Goal: Task Accomplishment & Management: Manage account settings

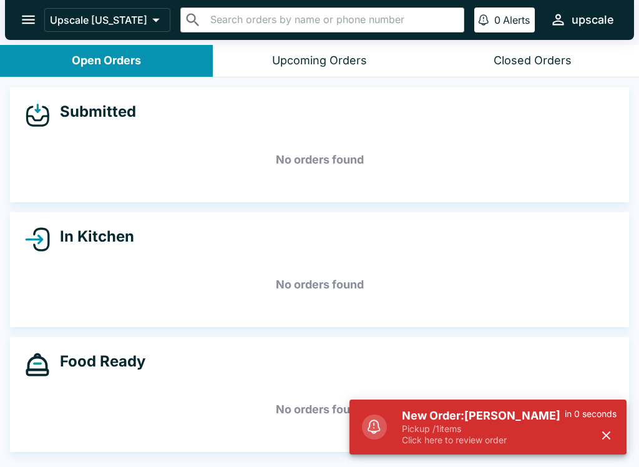
click at [348, 139] on h5 "No orders found" at bounding box center [319, 159] width 589 height 45
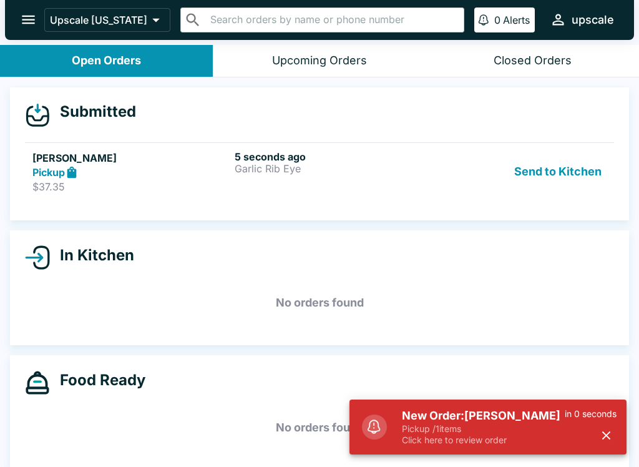
click at [516, 428] on p "Pickup / 1 items" at bounding box center [483, 428] width 163 height 11
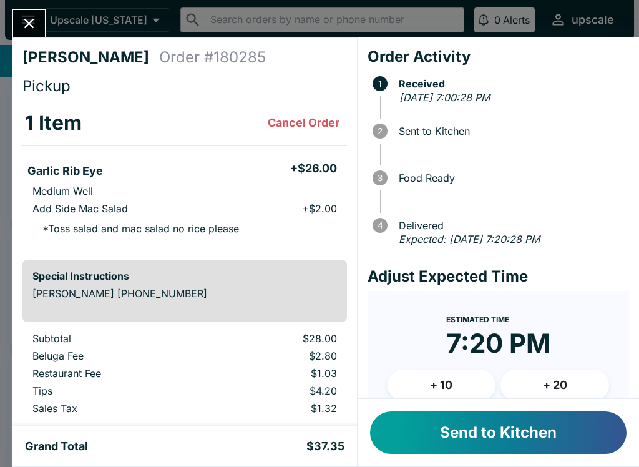
click at [319, 164] on h5 "+ $26.00" at bounding box center [313, 168] width 47 height 15
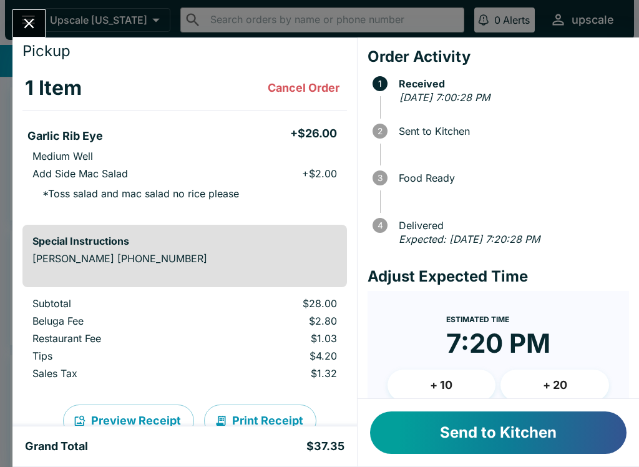
scroll to position [36, 0]
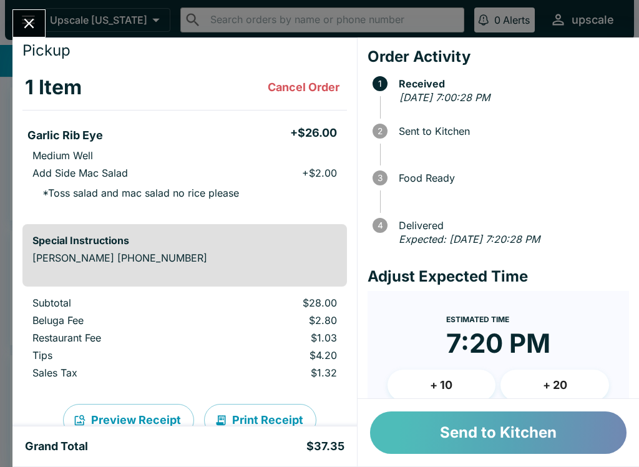
click at [542, 430] on button "Send to Kitchen" at bounding box center [498, 432] width 257 height 42
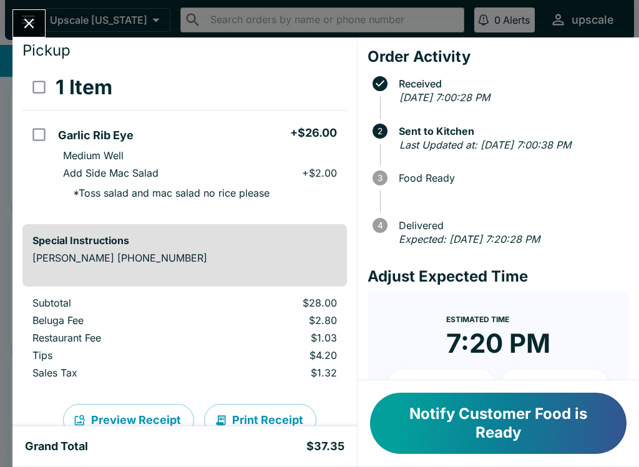
click at [21, 19] on icon "Close" at bounding box center [29, 23] width 17 height 17
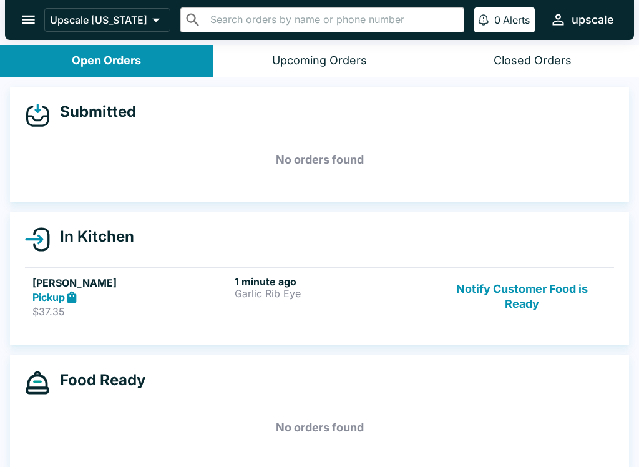
click at [323, 301] on div "1 minute ago Garlic Rib Eye" at bounding box center [333, 296] width 197 height 43
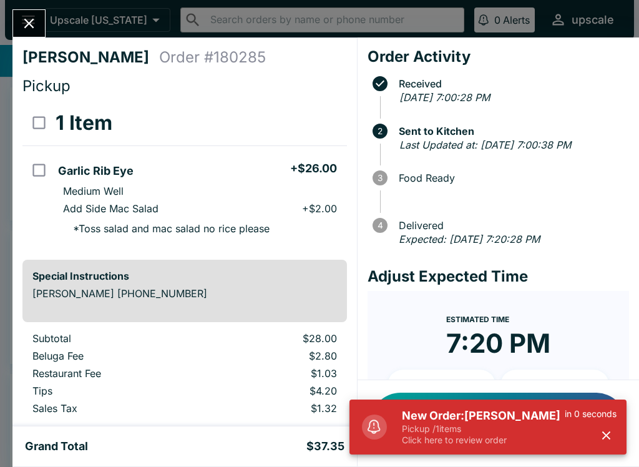
click at [23, 14] on button "Close" at bounding box center [29, 23] width 32 height 27
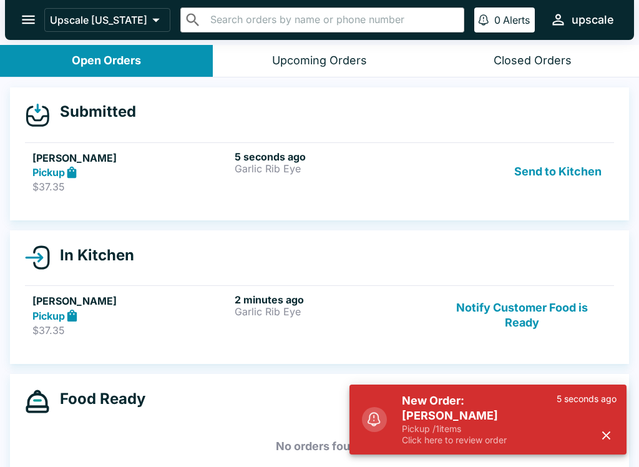
click at [191, 188] on p "$37.35" at bounding box center [130, 186] width 197 height 12
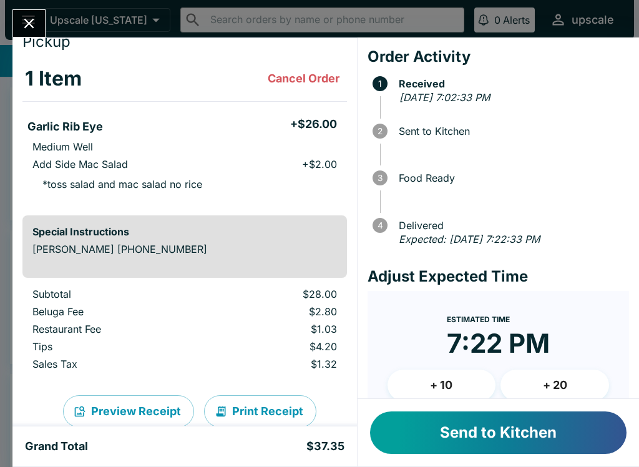
scroll to position [49, 0]
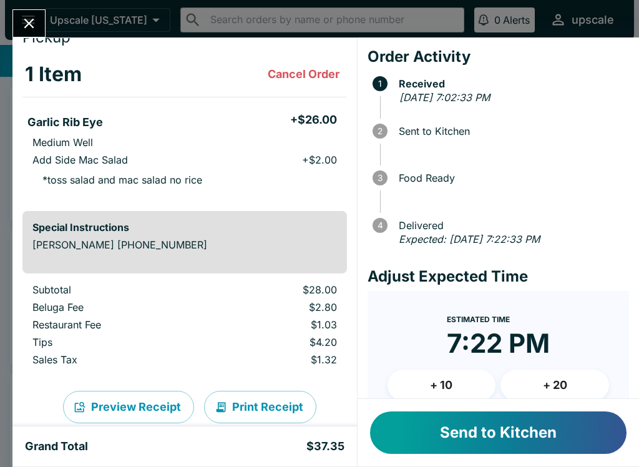
click at [29, 19] on icon "Close" at bounding box center [29, 23] width 17 height 17
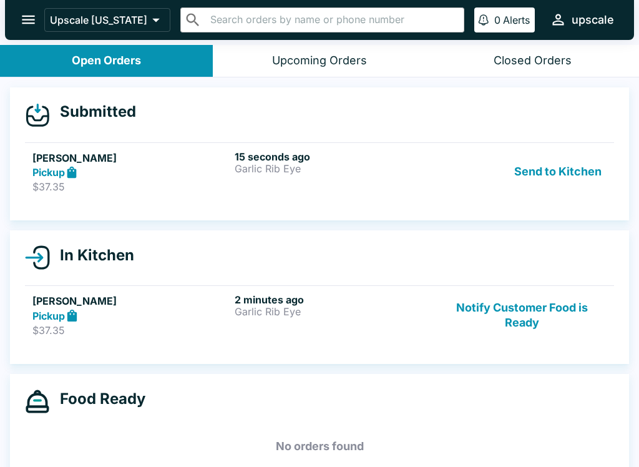
click at [233, 325] on div "[PERSON_NAME] Pickup $37.35 2 minutes ago Garlic Rib Eye Notify Customer Food i…" at bounding box center [319, 314] width 574 height 43
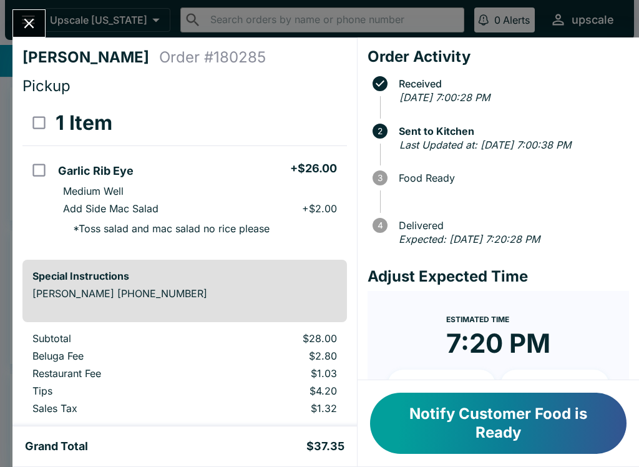
click at [32, 20] on icon "Close" at bounding box center [29, 24] width 10 height 10
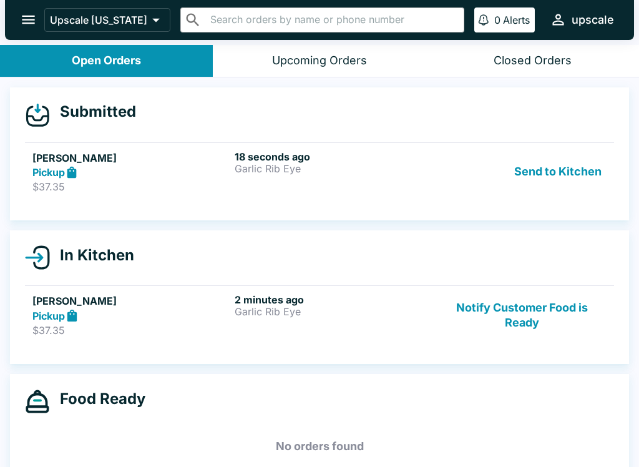
click at [127, 167] on div "Pickup" at bounding box center [130, 172] width 197 height 14
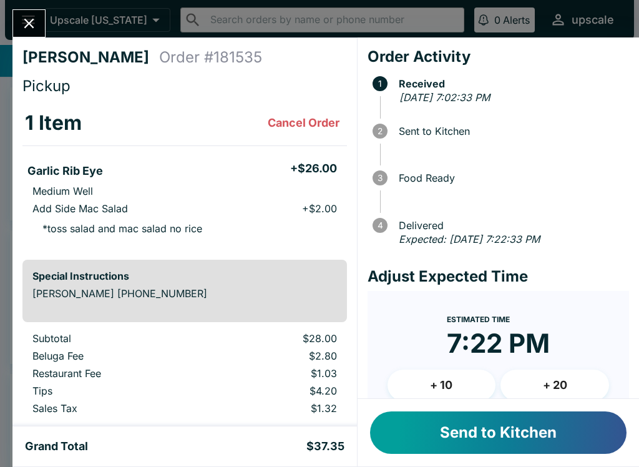
click at [32, 19] on icon "Close" at bounding box center [29, 23] width 17 height 17
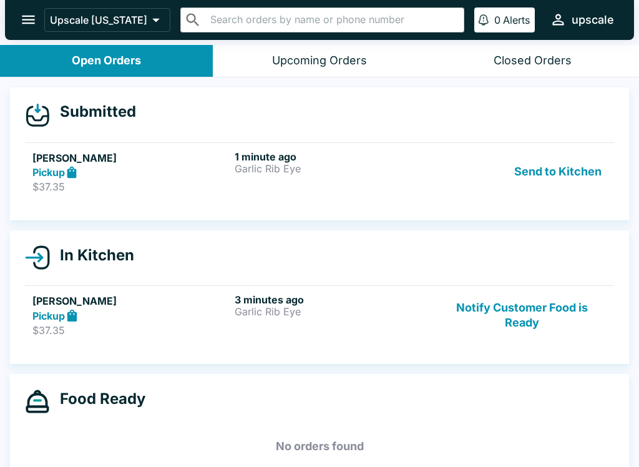
click at [200, 328] on p "$37.35" at bounding box center [130, 330] width 197 height 12
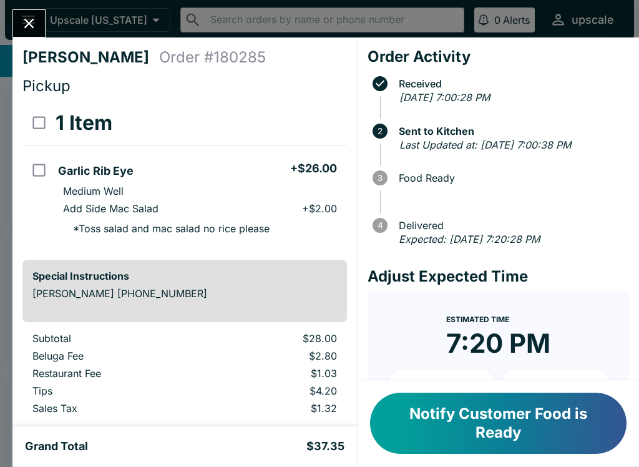
click at [40, 23] on button "Close" at bounding box center [29, 23] width 32 height 27
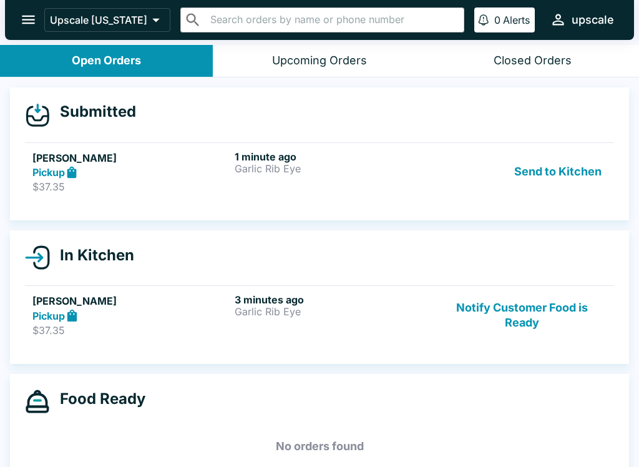
click at [142, 176] on div "Pickup" at bounding box center [130, 172] width 197 height 14
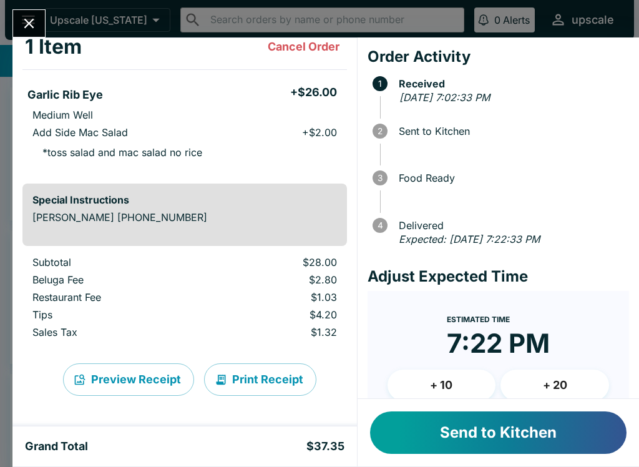
scroll to position [76, 0]
click at [29, 21] on icon "Close" at bounding box center [29, 23] width 17 height 17
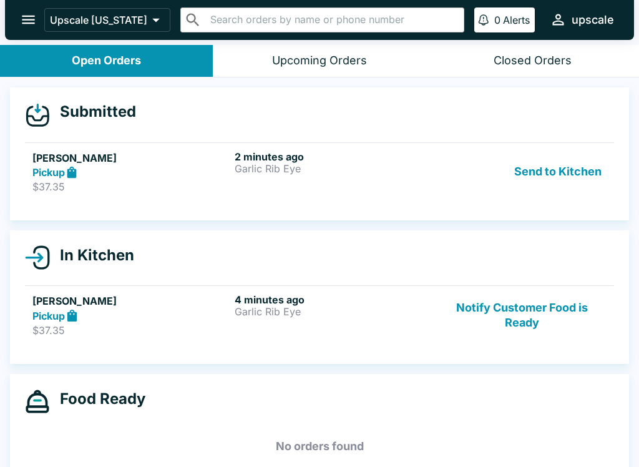
click at [405, 174] on div "2 minutes ago Garlic Rib Eye" at bounding box center [333, 171] width 197 height 43
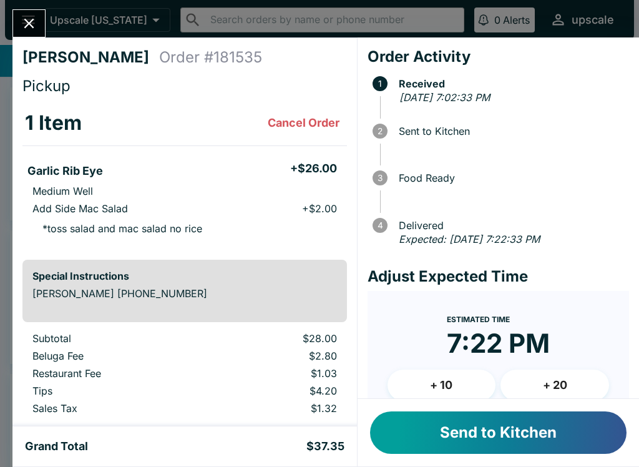
click at [37, 28] on icon "Close" at bounding box center [29, 23] width 17 height 17
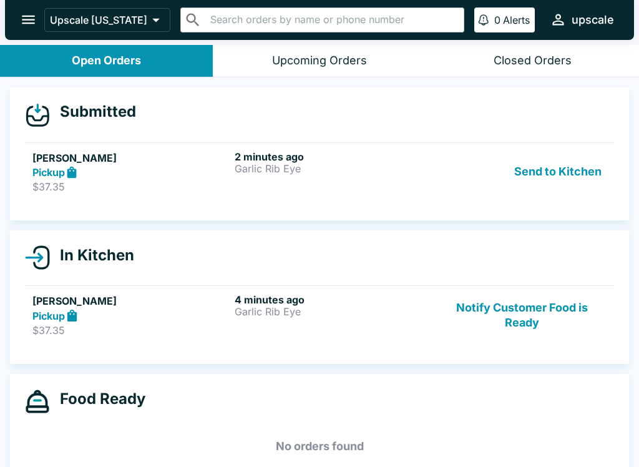
click at [308, 313] on p "Garlic Rib Eye" at bounding box center [333, 311] width 197 height 11
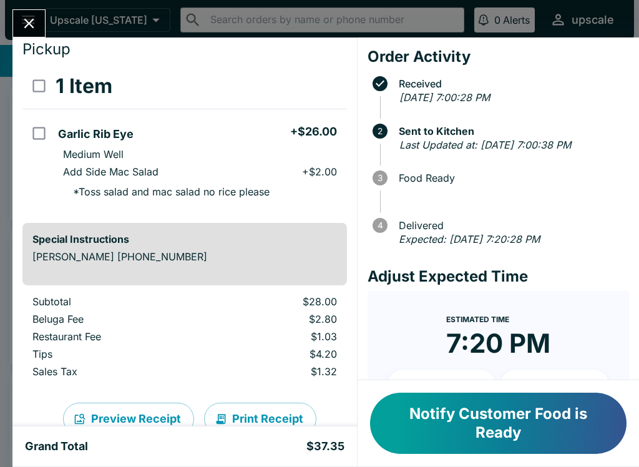
scroll to position [46, 0]
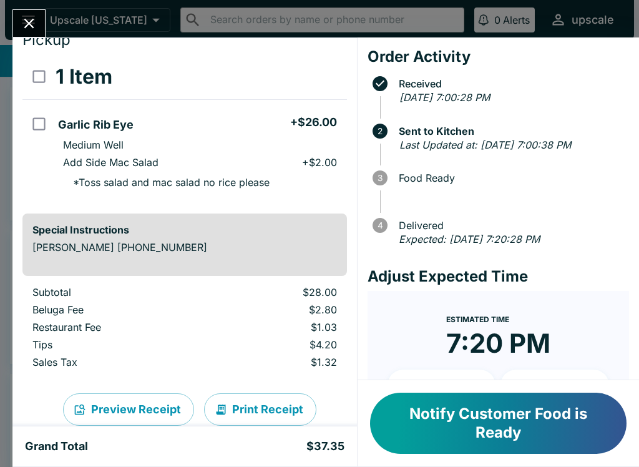
click at [40, 29] on button "Close" at bounding box center [29, 23] width 32 height 27
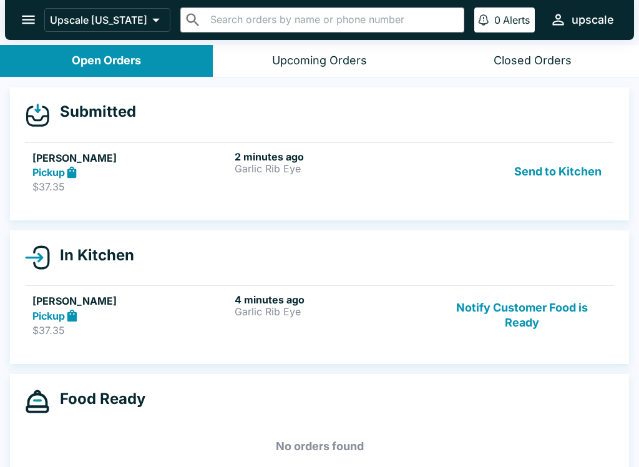
click at [179, 180] on p "$37.35" at bounding box center [130, 186] width 197 height 12
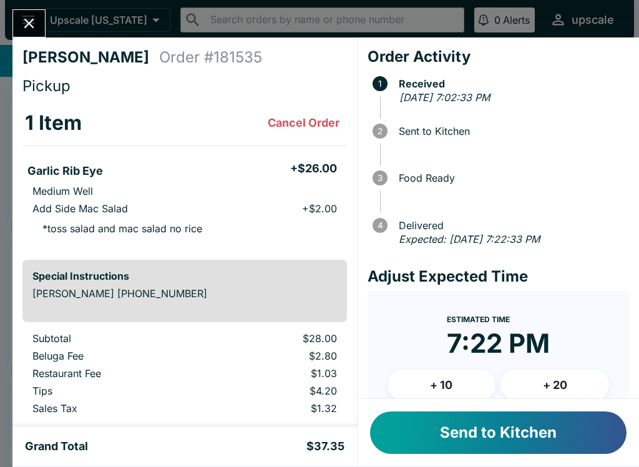
click at [38, 32] on button "Close" at bounding box center [29, 23] width 32 height 27
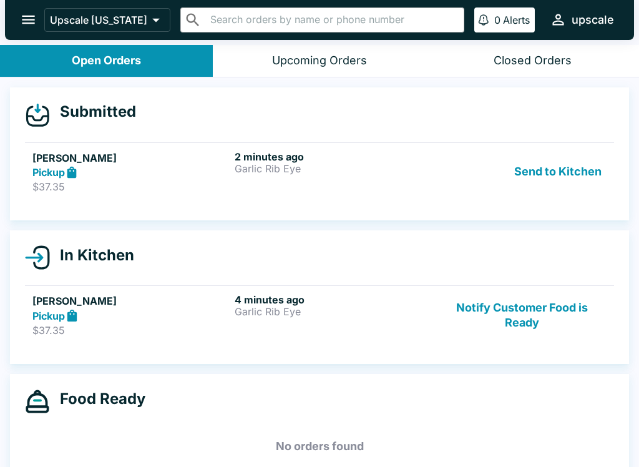
click at [219, 290] on link "[PERSON_NAME] Pickup $37.35 4 minutes ago Garlic Rib Eye Notify Customer Food i…" at bounding box center [319, 314] width 589 height 59
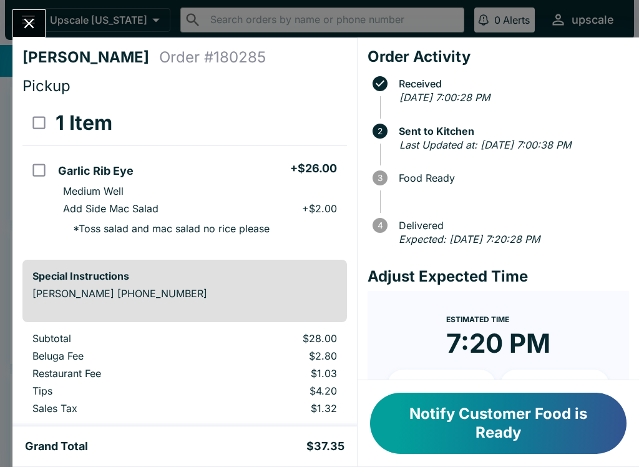
click at [22, 26] on icon "Close" at bounding box center [29, 23] width 17 height 17
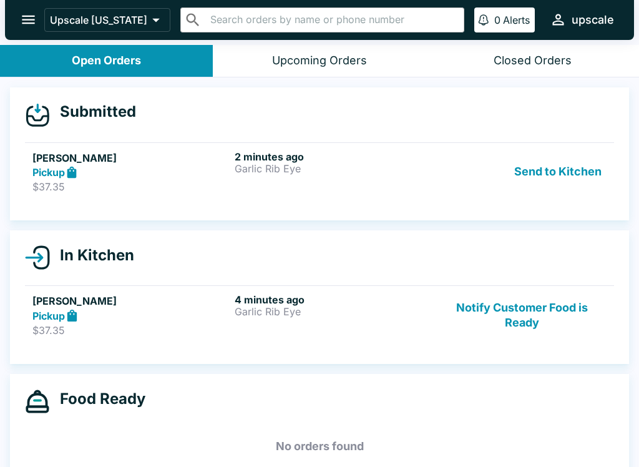
click at [272, 165] on p "Garlic Rib Eye" at bounding box center [333, 168] width 197 height 11
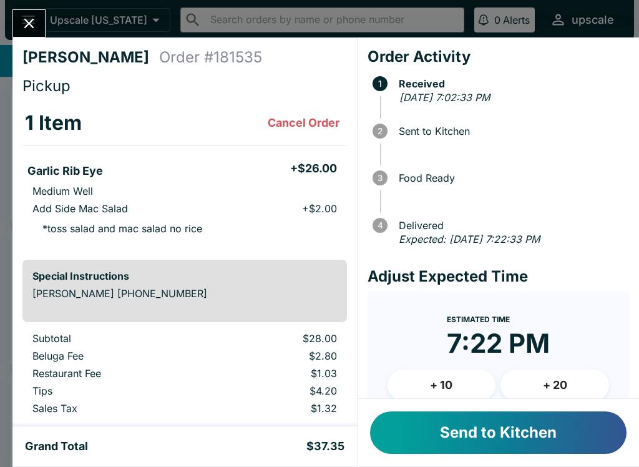
click at [22, 15] on icon "Close" at bounding box center [29, 23] width 17 height 17
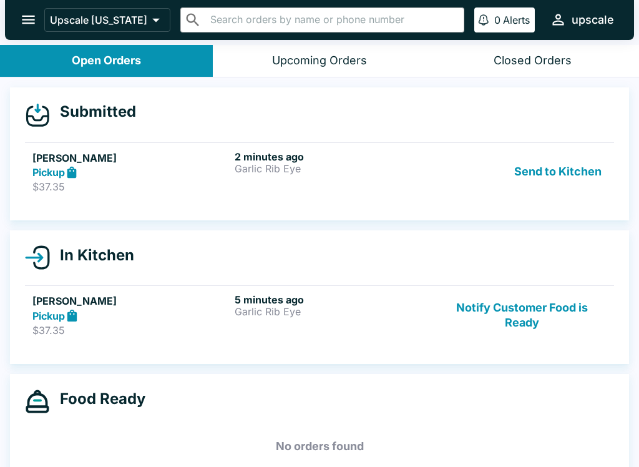
click at [379, 172] on p "Garlic Rib Eye" at bounding box center [333, 168] width 197 height 11
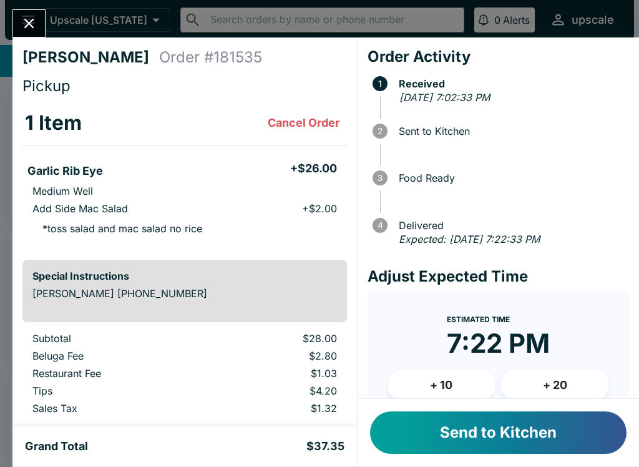
click at [528, 428] on button "Send to Kitchen" at bounding box center [498, 432] width 257 height 42
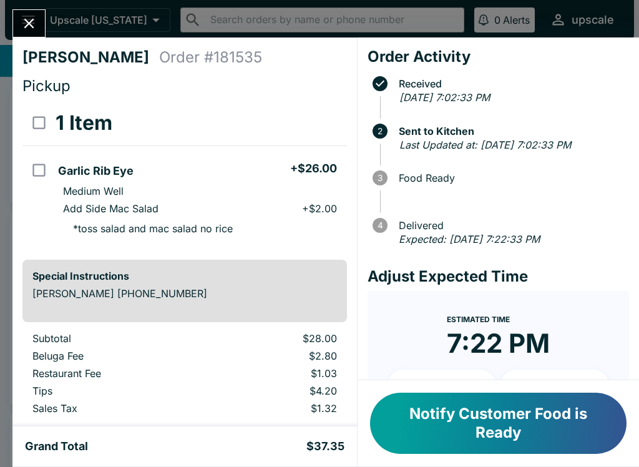
click at [34, 31] on icon "Close" at bounding box center [29, 23] width 17 height 17
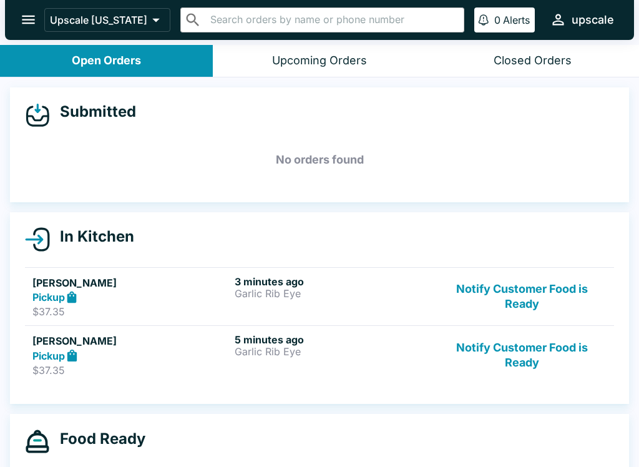
click at [206, 294] on div "Pickup" at bounding box center [130, 297] width 197 height 14
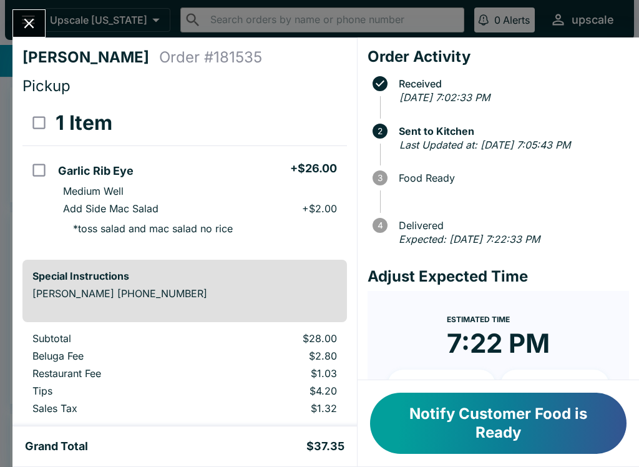
click at [20, 20] on button "Close" at bounding box center [29, 23] width 32 height 27
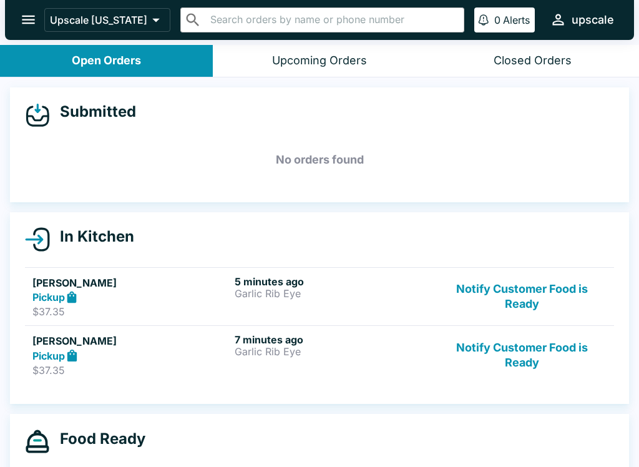
click at [308, 290] on p "Garlic Rib Eye" at bounding box center [333, 293] width 197 height 11
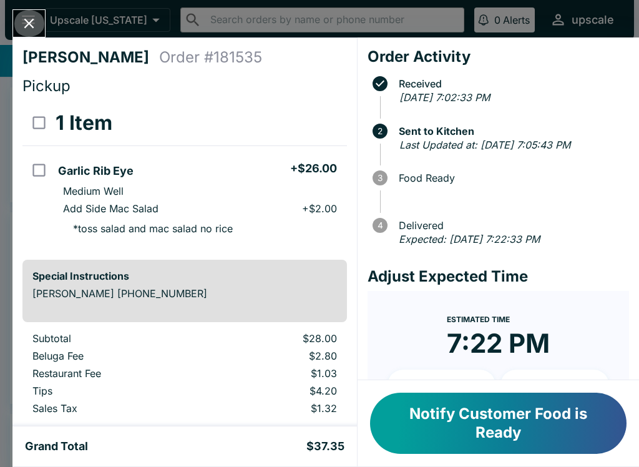
click at [24, 23] on icon "Close" at bounding box center [29, 23] width 17 height 17
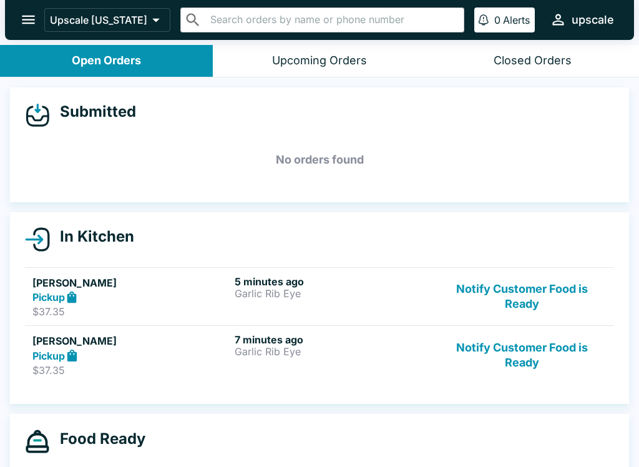
click at [290, 291] on p "Garlic Rib Eye" at bounding box center [333, 293] width 197 height 11
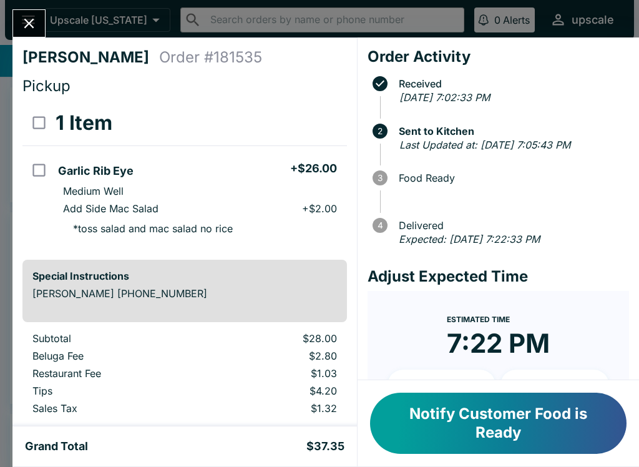
click at [23, 26] on icon "Close" at bounding box center [29, 23] width 17 height 17
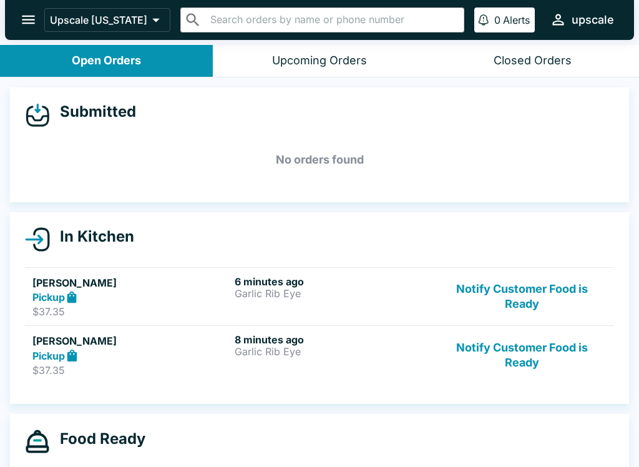
click at [258, 346] on p "Garlic Rib Eye" at bounding box center [333, 351] width 197 height 11
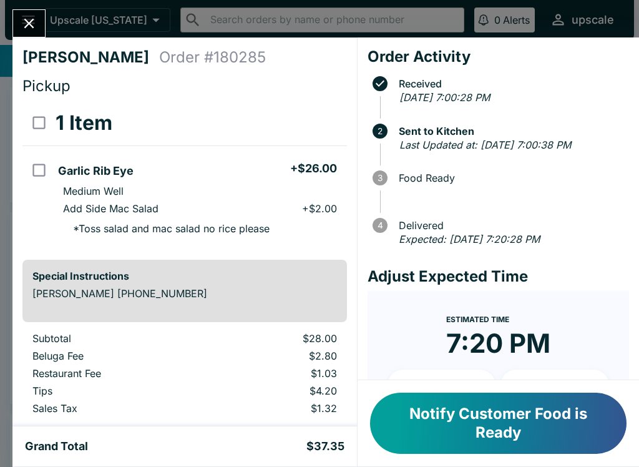
click at [29, 15] on icon "Close" at bounding box center [29, 23] width 17 height 17
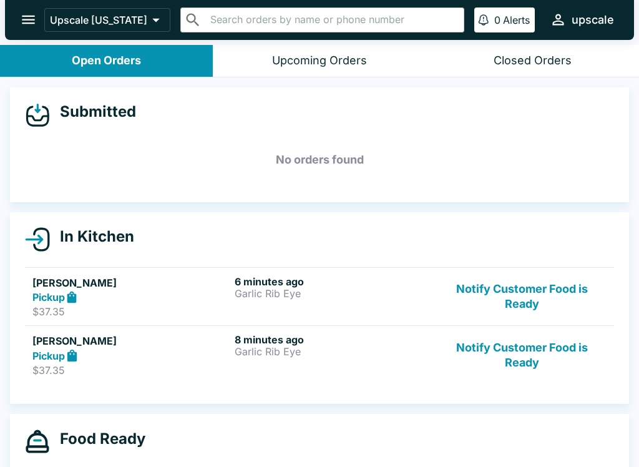
click at [138, 350] on div "Pickup" at bounding box center [130, 355] width 197 height 14
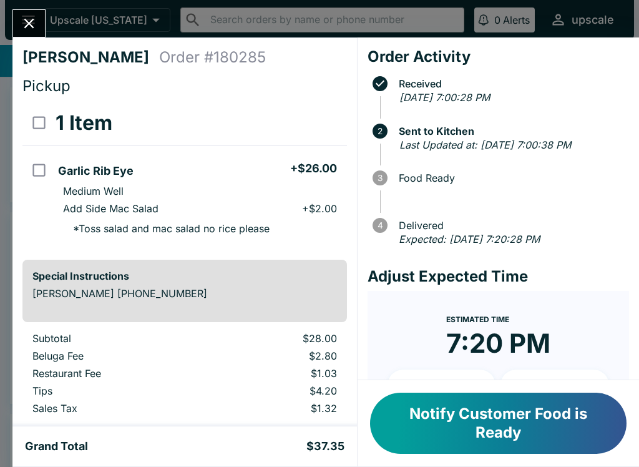
click at [29, 22] on icon "Close" at bounding box center [29, 23] width 17 height 17
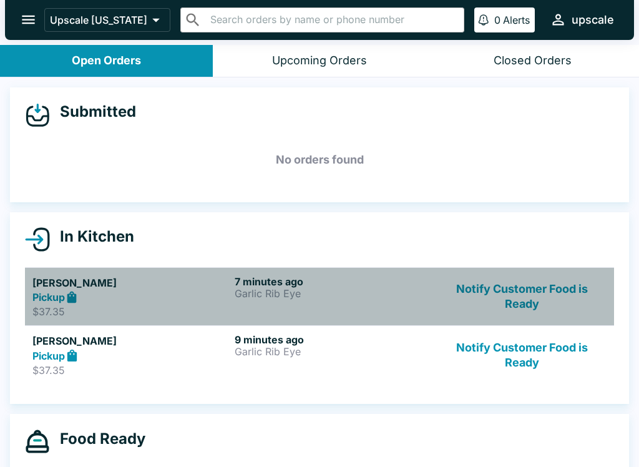
click at [274, 296] on p "Garlic Rib Eye" at bounding box center [333, 293] width 197 height 11
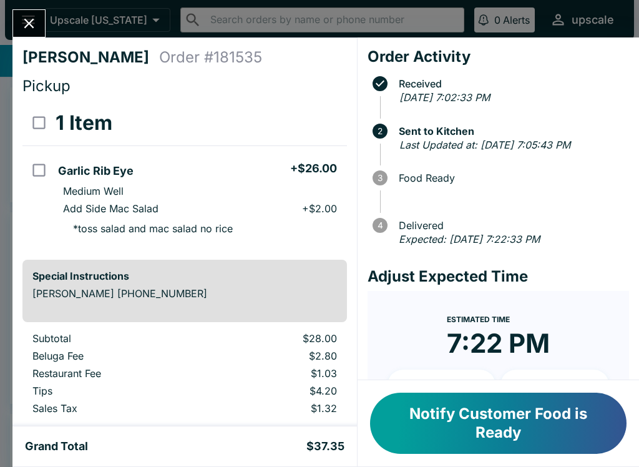
click at [26, 24] on icon "Close" at bounding box center [29, 23] width 17 height 17
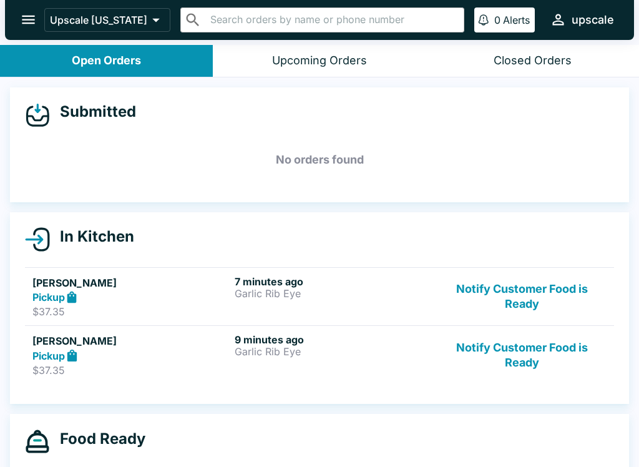
click at [138, 373] on p "$37.35" at bounding box center [130, 370] width 197 height 12
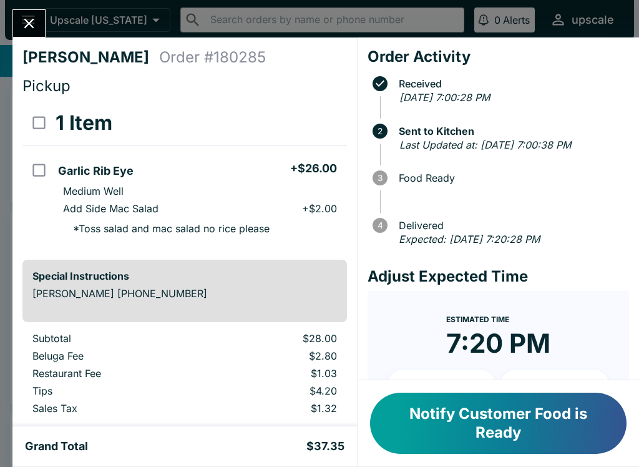
click at [24, 16] on icon "Close" at bounding box center [29, 23] width 17 height 17
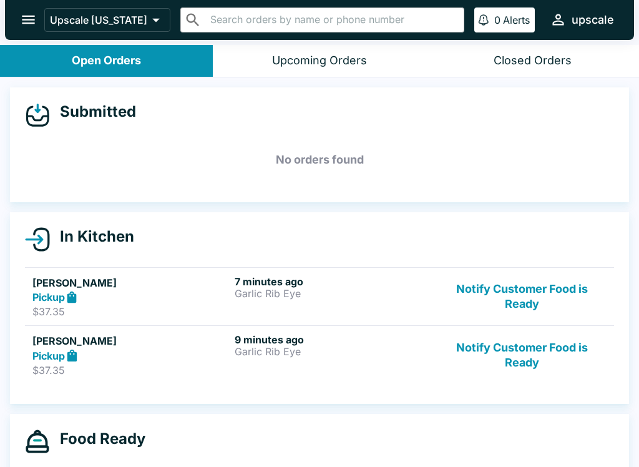
click at [159, 307] on p "$37.35" at bounding box center [130, 311] width 197 height 12
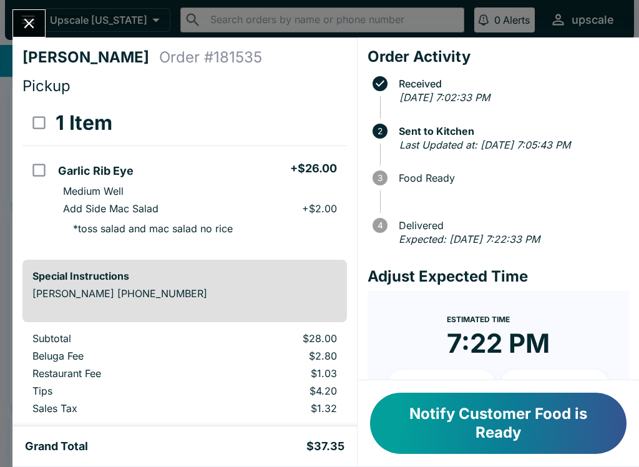
click at [27, 22] on icon "Close" at bounding box center [29, 23] width 17 height 17
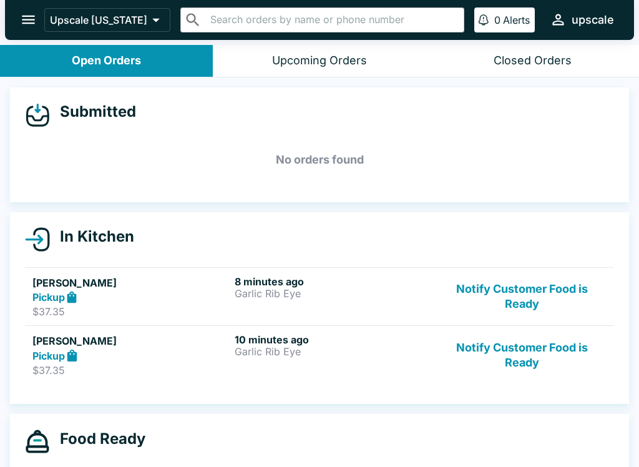
click at [180, 298] on div "Pickup" at bounding box center [130, 297] width 197 height 14
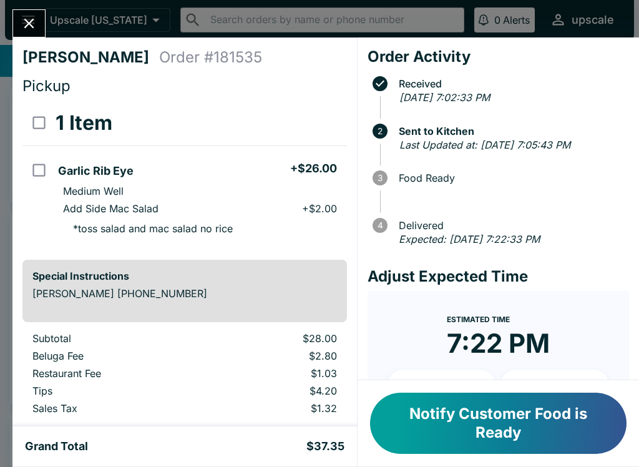
click at [27, 33] on button "Close" at bounding box center [29, 23] width 32 height 27
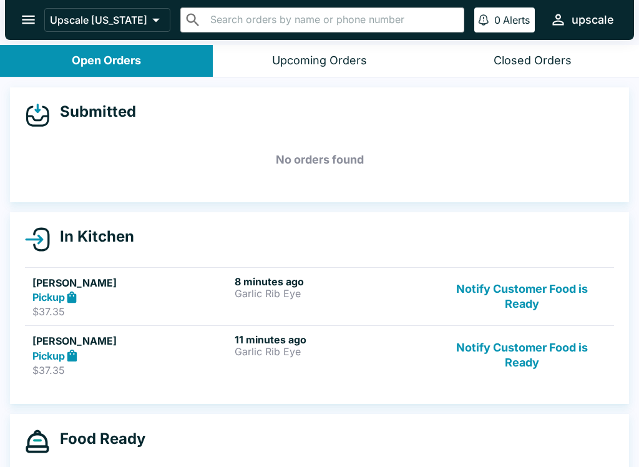
click at [162, 288] on h5 "[PERSON_NAME]" at bounding box center [130, 282] width 197 height 15
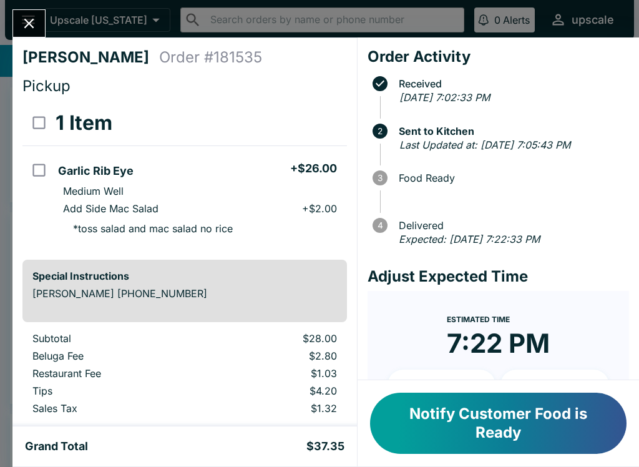
click at [36, 113] on input "select all" at bounding box center [39, 123] width 28 height 28
checkbox input "true"
click at [310, 119] on button "Refund" at bounding box center [312, 122] width 64 height 31
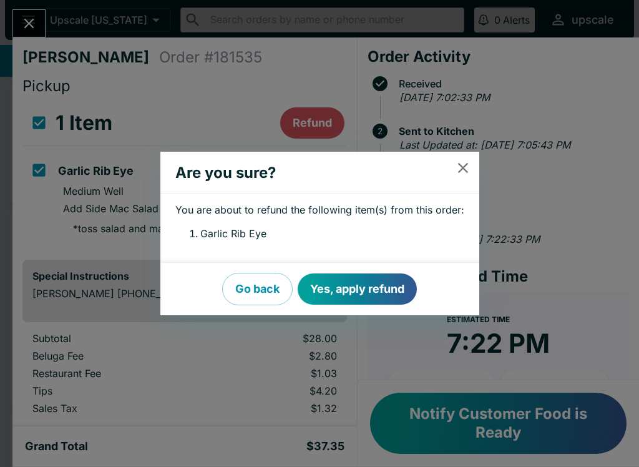
click at [360, 280] on button "Yes, apply refund" at bounding box center [357, 288] width 119 height 31
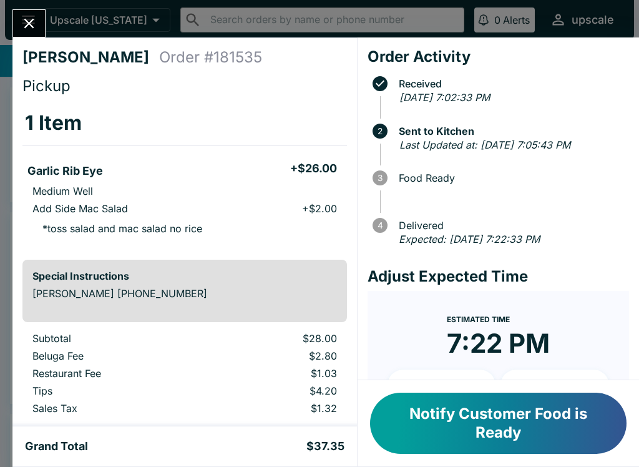
click at [22, 26] on icon "Close" at bounding box center [29, 23] width 17 height 17
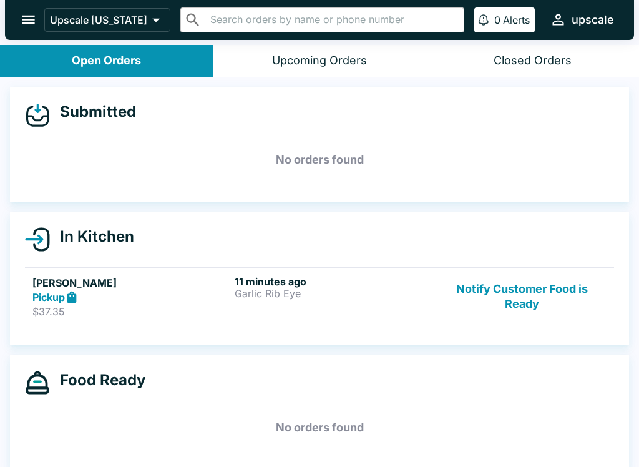
click at [514, 308] on button "Notify Customer Food is Ready" at bounding box center [522, 296] width 169 height 43
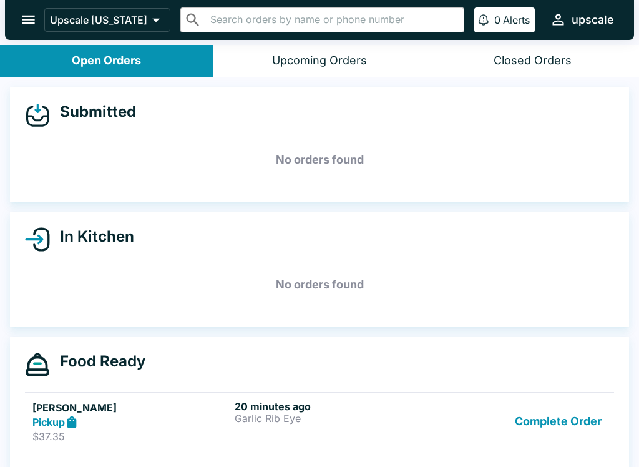
click at [308, 440] on div "20 minutes ago Garlic Rib Eye" at bounding box center [333, 421] width 197 height 43
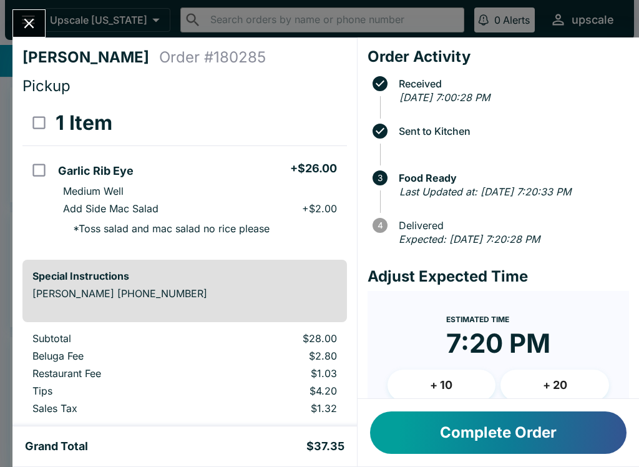
click at [37, 27] on icon "Close" at bounding box center [29, 23] width 17 height 17
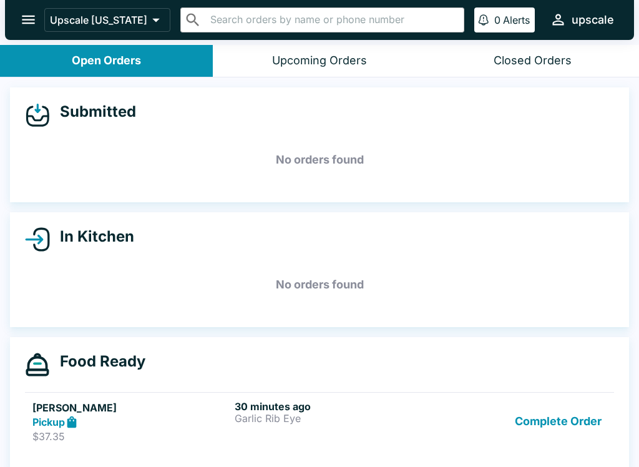
click at [185, 434] on p "$37.35" at bounding box center [130, 436] width 197 height 12
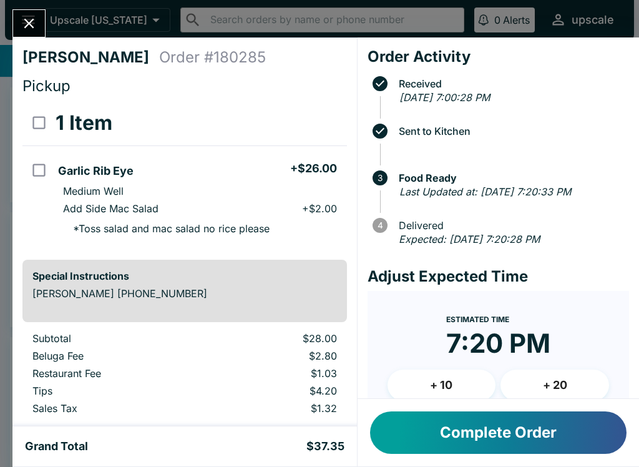
click at [464, 423] on button "Complete Order" at bounding box center [498, 432] width 257 height 42
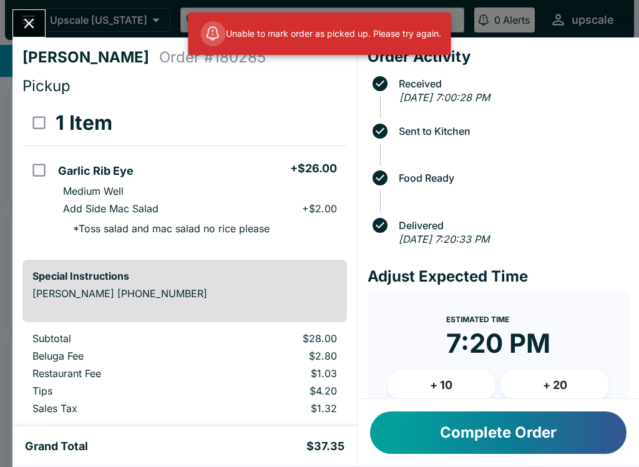
click at [29, 33] on button "Close" at bounding box center [29, 23] width 32 height 27
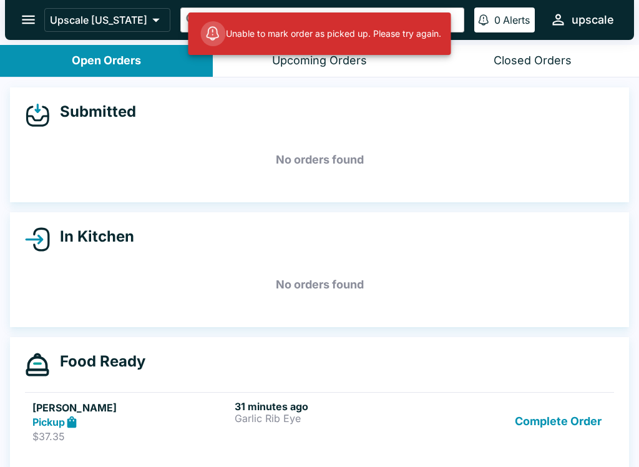
click at [564, 421] on button "Complete Order" at bounding box center [558, 421] width 97 height 43
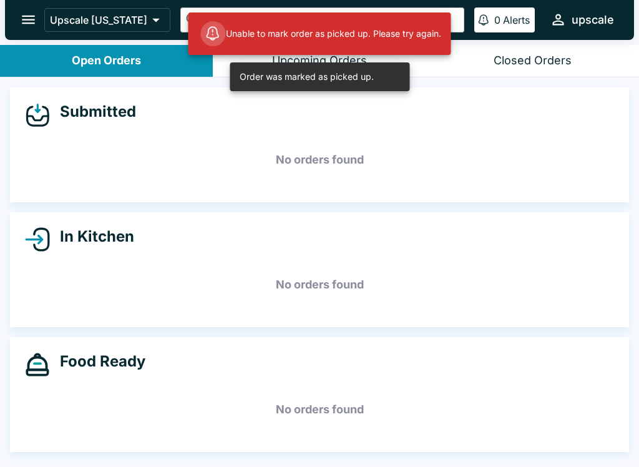
scroll to position [2, 0]
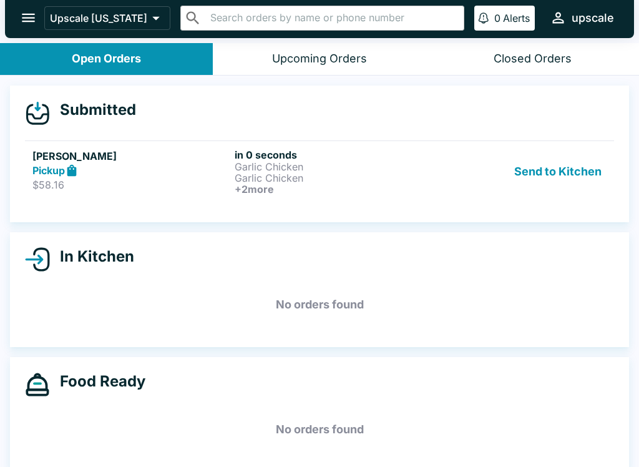
click at [139, 144] on link "[PERSON_NAME] Pickup $58.16 in 0 seconds Garlic Chicken Garlic Chicken + 2 more…" at bounding box center [319, 171] width 589 height 62
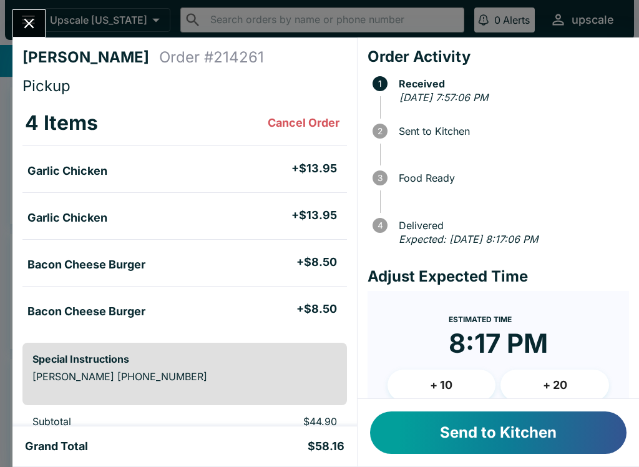
click at [491, 435] on button "Send to Kitchen" at bounding box center [498, 432] width 257 height 42
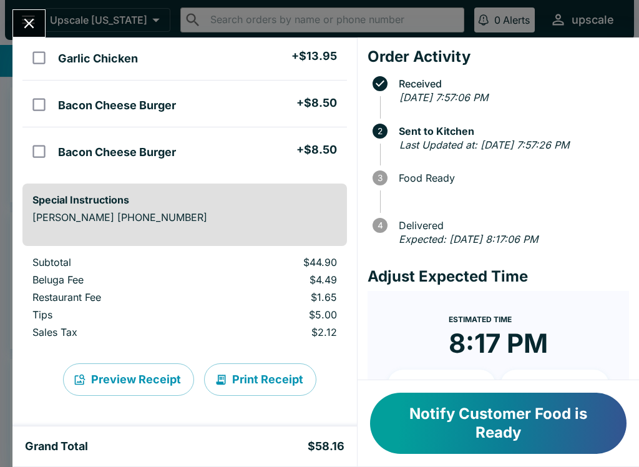
scroll to position [159, 0]
click at [254, 380] on button "Print Receipt" at bounding box center [260, 379] width 112 height 32
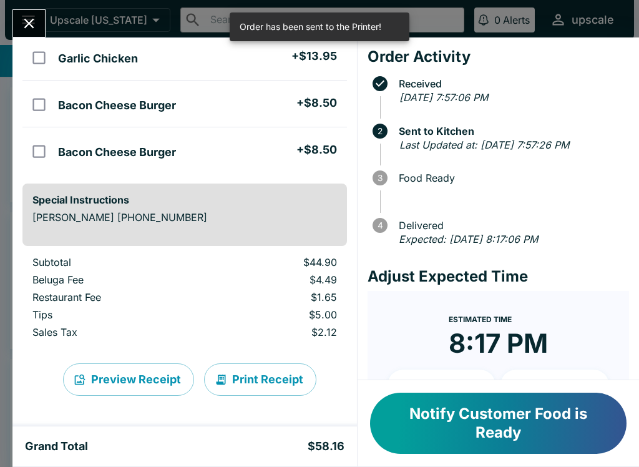
click at [30, 29] on icon "Close" at bounding box center [29, 23] width 17 height 17
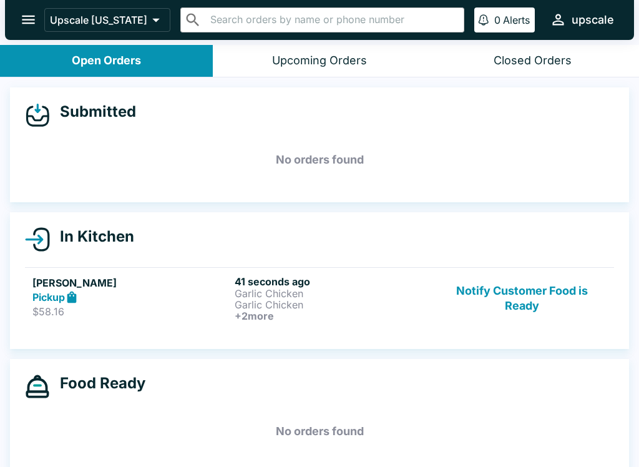
click at [291, 409] on h5 "No orders found" at bounding box center [319, 431] width 589 height 45
click at [216, 320] on div "[PERSON_NAME] Pickup $58.16" at bounding box center [130, 298] width 197 height 46
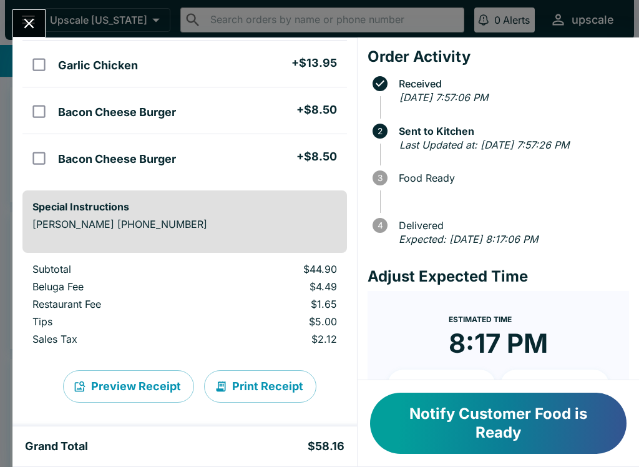
scroll to position [154, 0]
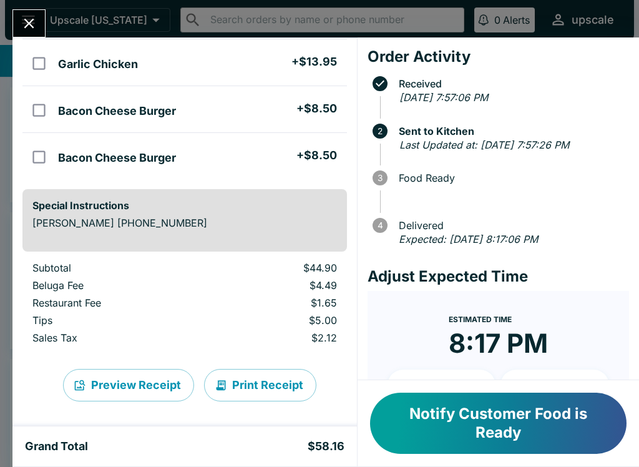
click at [498, 446] on button "Notify Customer Food is Ready" at bounding box center [498, 423] width 257 height 61
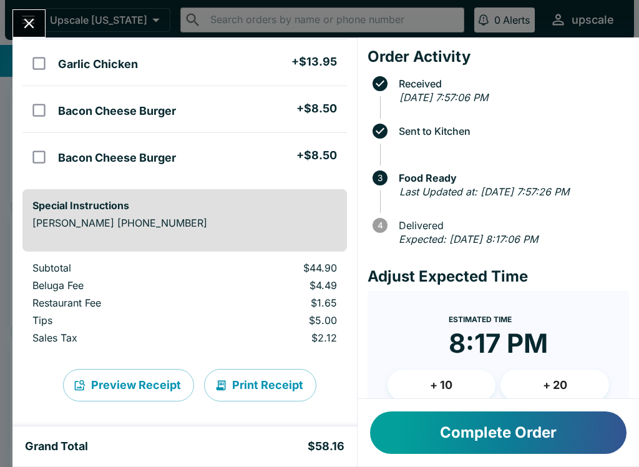
click at [34, 13] on button "Close" at bounding box center [29, 23] width 32 height 27
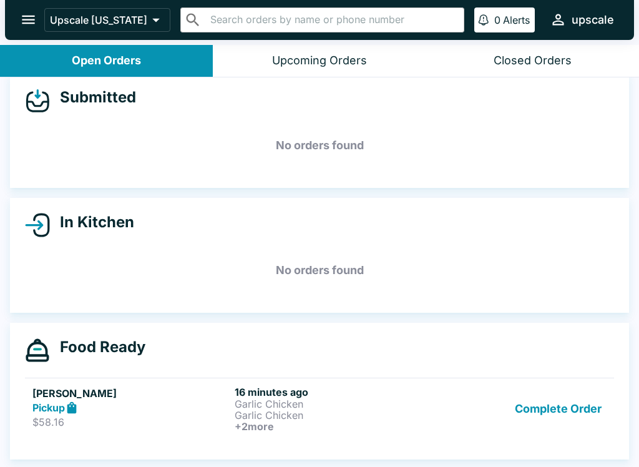
scroll to position [14, 0]
click at [542, 409] on button "Complete Order" at bounding box center [558, 409] width 97 height 46
